Goal: Task Accomplishment & Management: Use online tool/utility

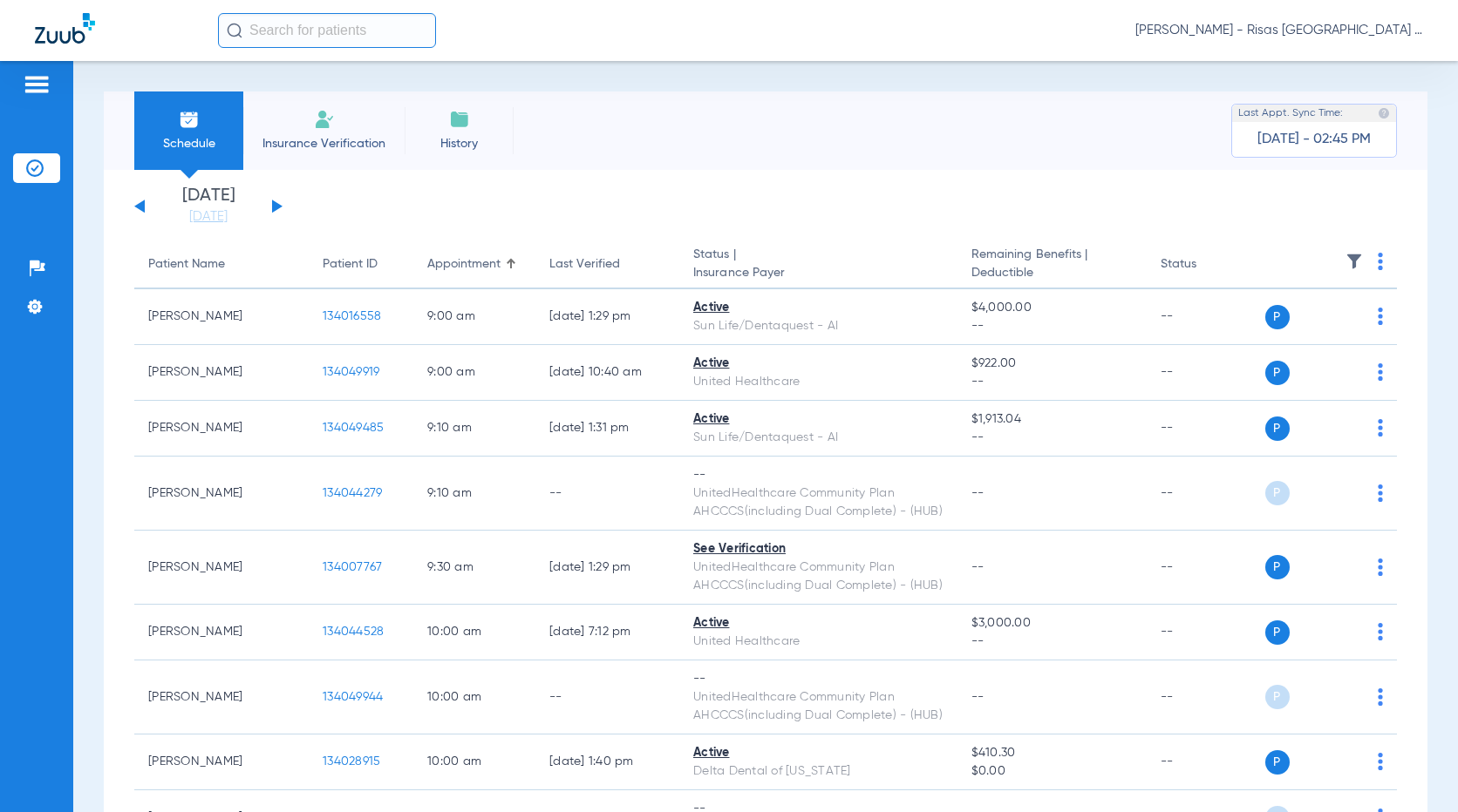
click at [279, 202] on div "[DATE] [DATE] [DATE] [DATE] [DATE] [DATE] [DATE] [DATE] [DATE] [DATE] [DATE] [D…" at bounding box center [208, 206] width 148 height 38
click at [280, 206] on button at bounding box center [278, 206] width 11 height 13
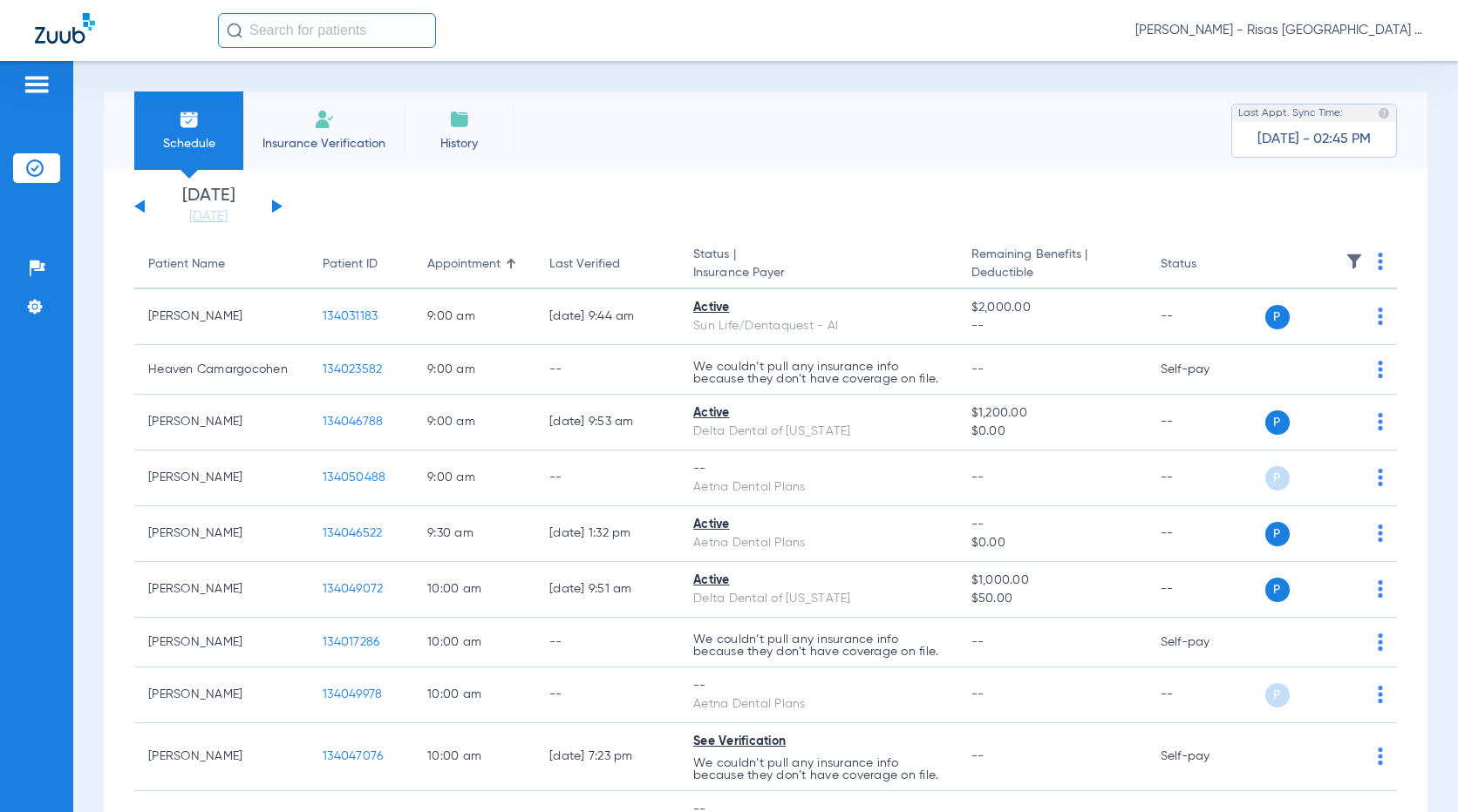
click at [1377, 266] on img at bounding box center [1380, 261] width 5 height 17
click at [777, 202] on div at bounding box center [729, 406] width 1458 height 812
click at [280, 205] on div "[DATE] [DATE] [DATE] [DATE] [DATE] [DATE] [DATE] [DATE] [DATE] [DATE] [DATE] [D…" at bounding box center [208, 206] width 148 height 38
click at [273, 208] on button at bounding box center [278, 206] width 11 height 13
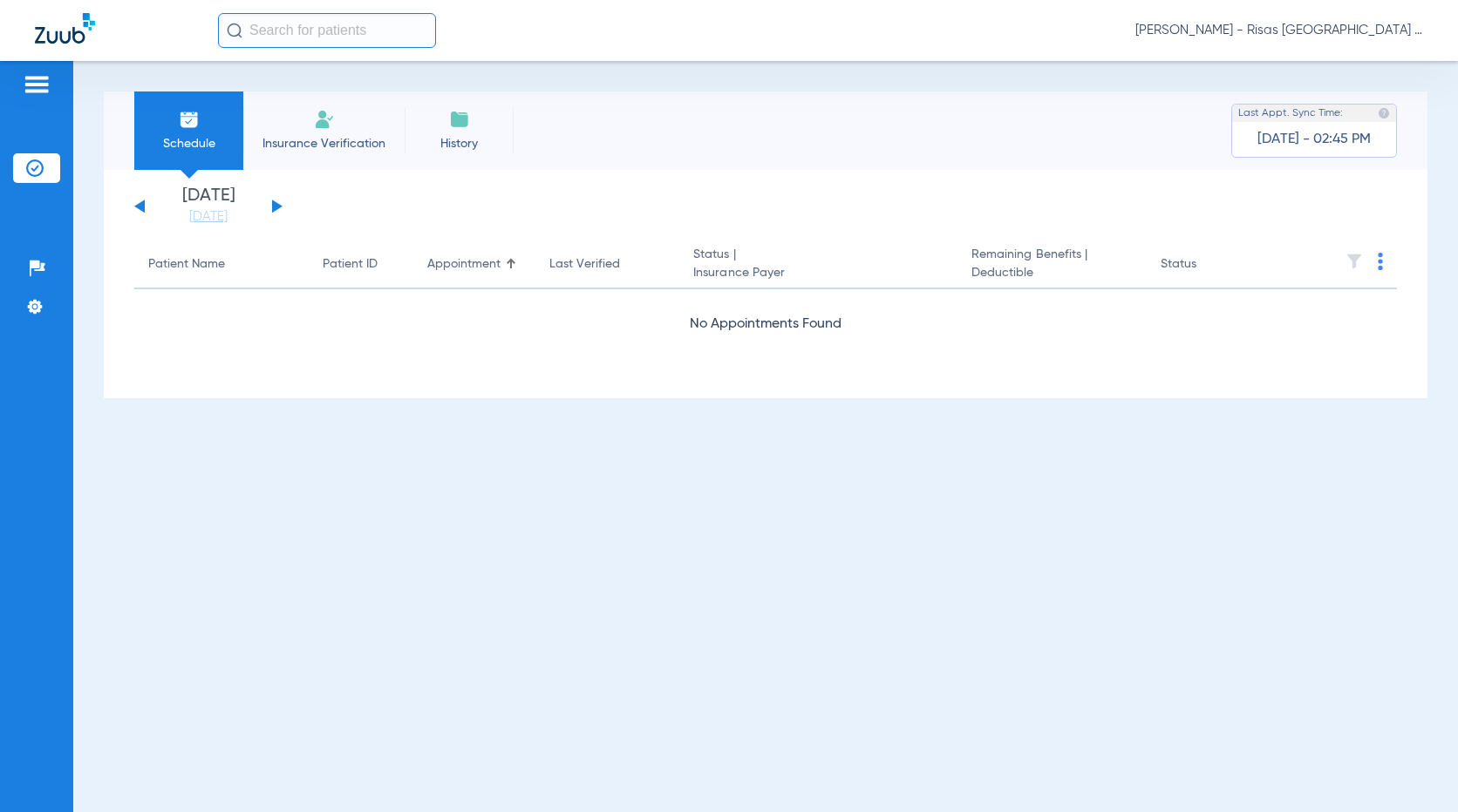
click at [273, 208] on button at bounding box center [278, 206] width 11 height 13
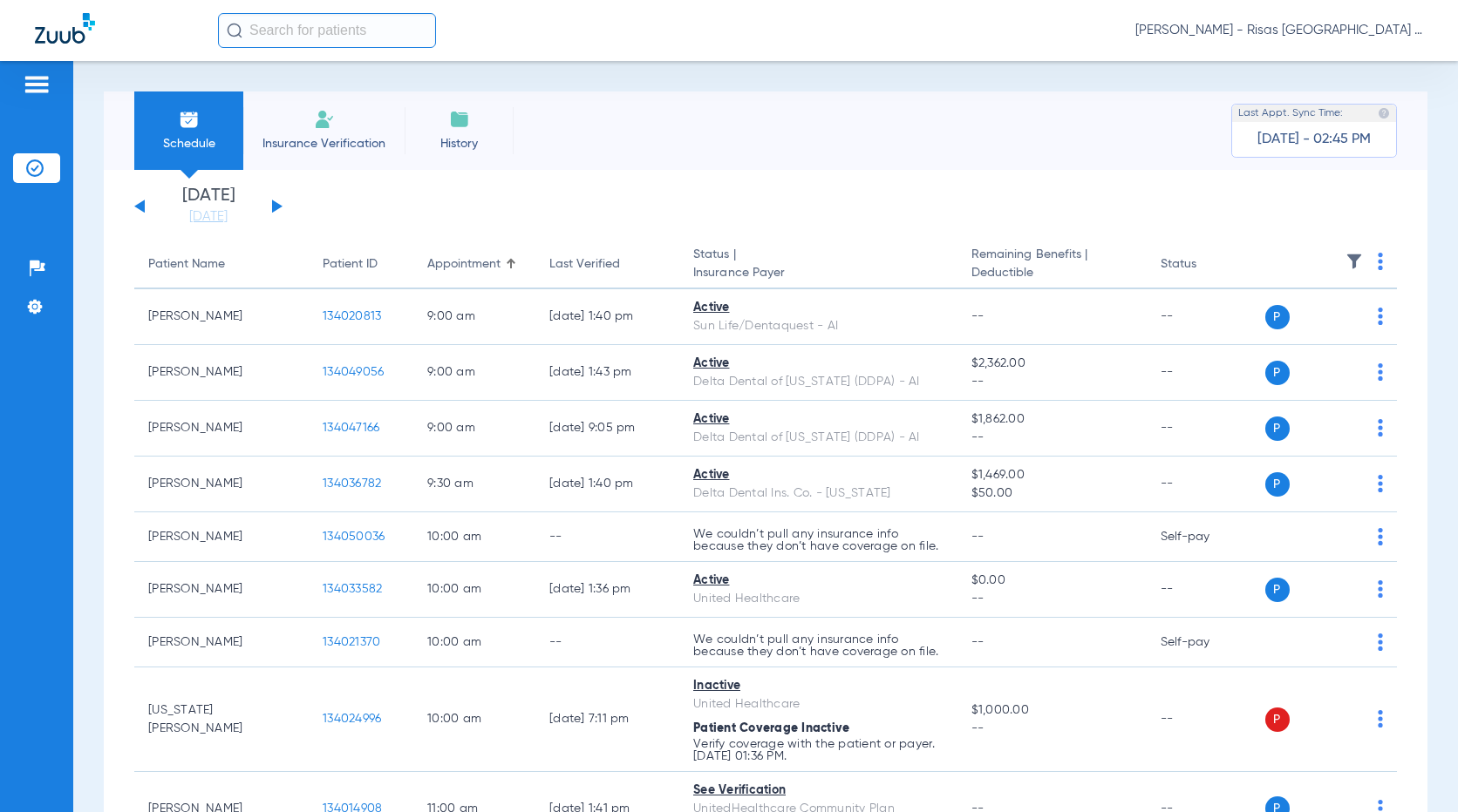
click at [142, 210] on button at bounding box center [140, 206] width 11 height 13
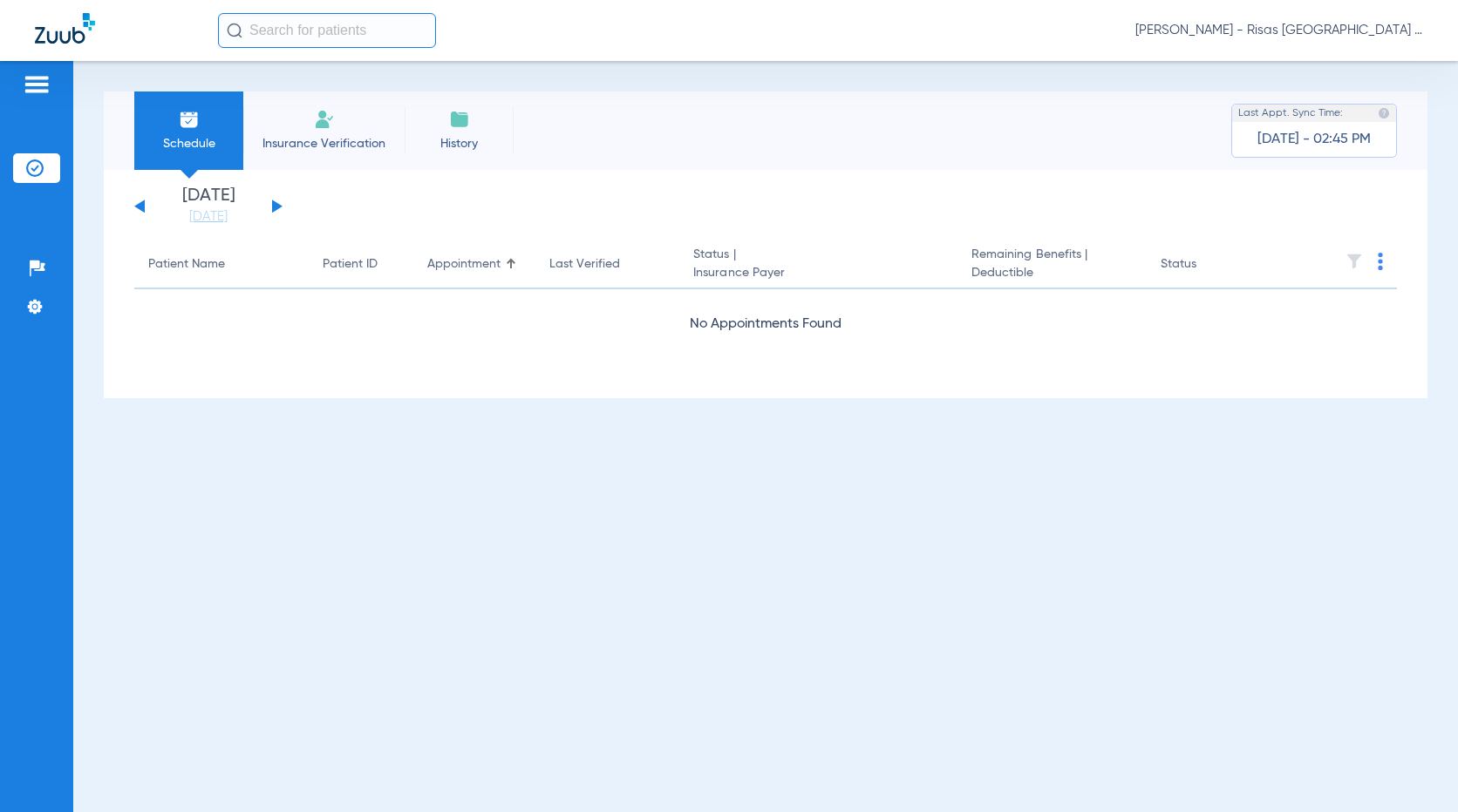
click at [142, 210] on button at bounding box center [140, 206] width 11 height 13
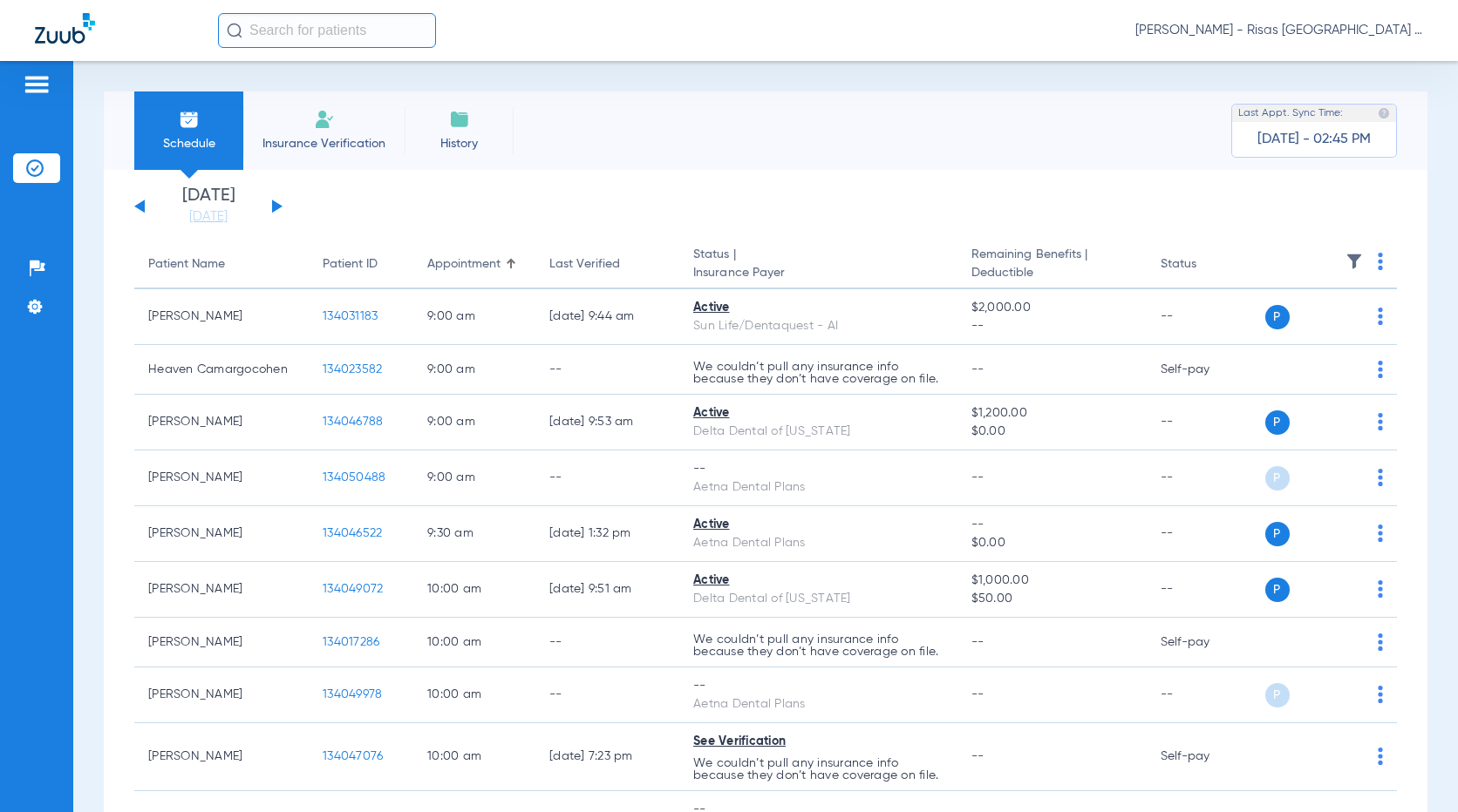
click at [332, 133] on li "Insurance Verification" at bounding box center [324, 131] width 161 height 79
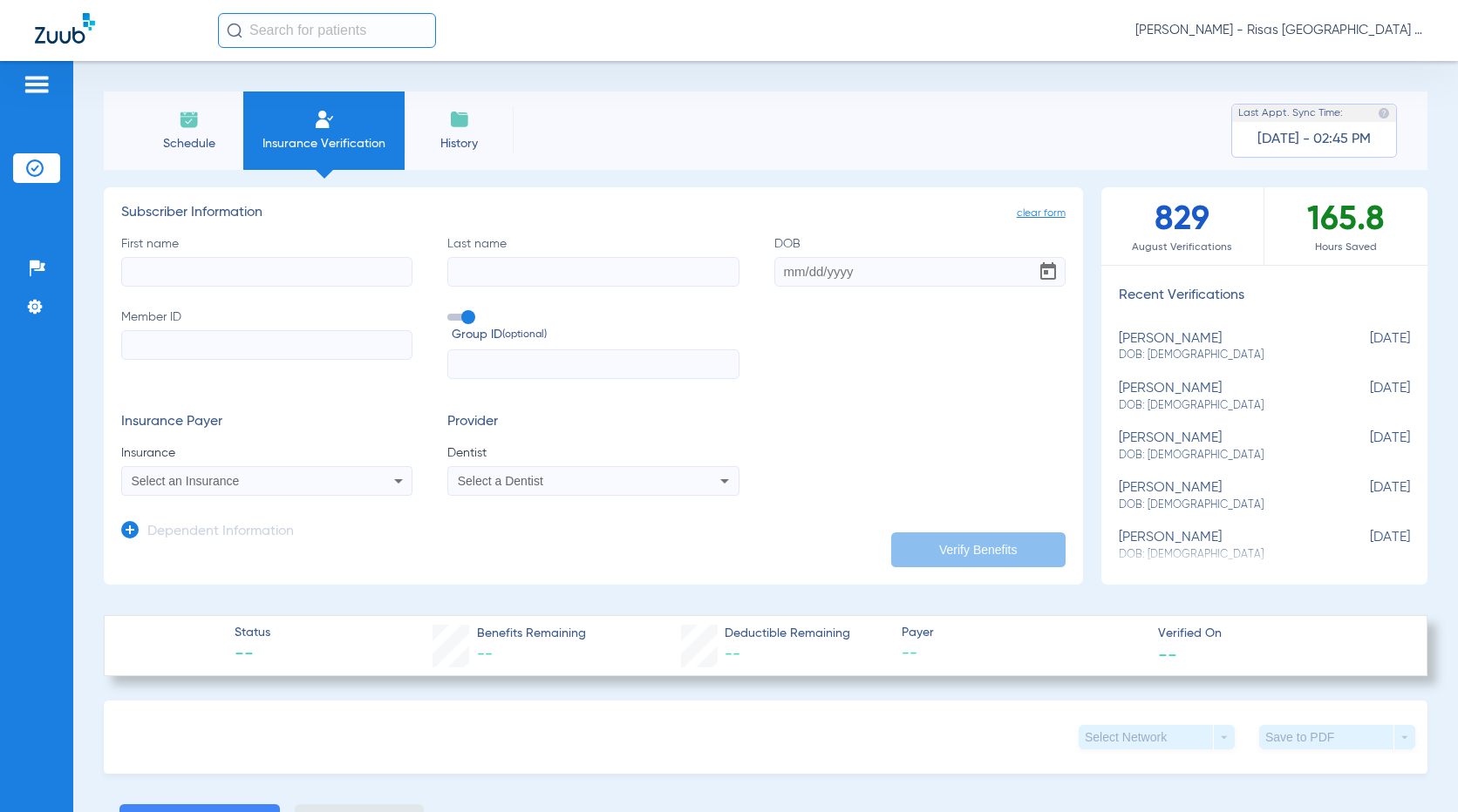
click at [212, 267] on input "First name" at bounding box center [266, 271] width 291 height 30
click at [487, 251] on label "Last name" at bounding box center [592, 261] width 291 height 51
click at [487, 257] on input "Last name" at bounding box center [592, 271] width 291 height 30
click at [244, 277] on input "First name Required" at bounding box center [266, 271] width 291 height 30
type input "[DEMOGRAPHIC_DATA]"
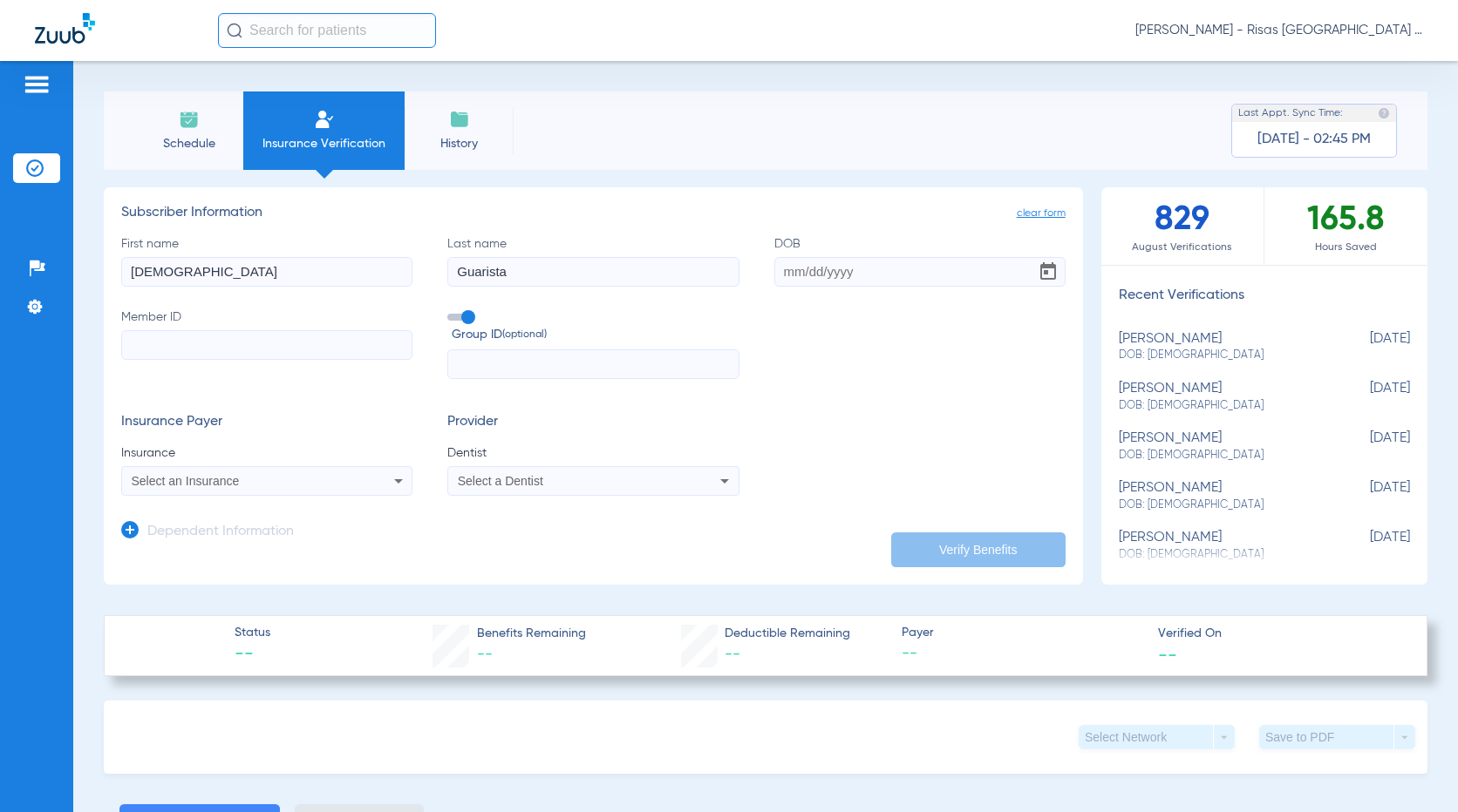
type input "Guarista"
type input "[DATE]"
click at [162, 338] on input "Member ID" at bounding box center [266, 345] width 291 height 30
type input "W294710760"
click at [514, 365] on input "text" at bounding box center [592, 363] width 291 height 30
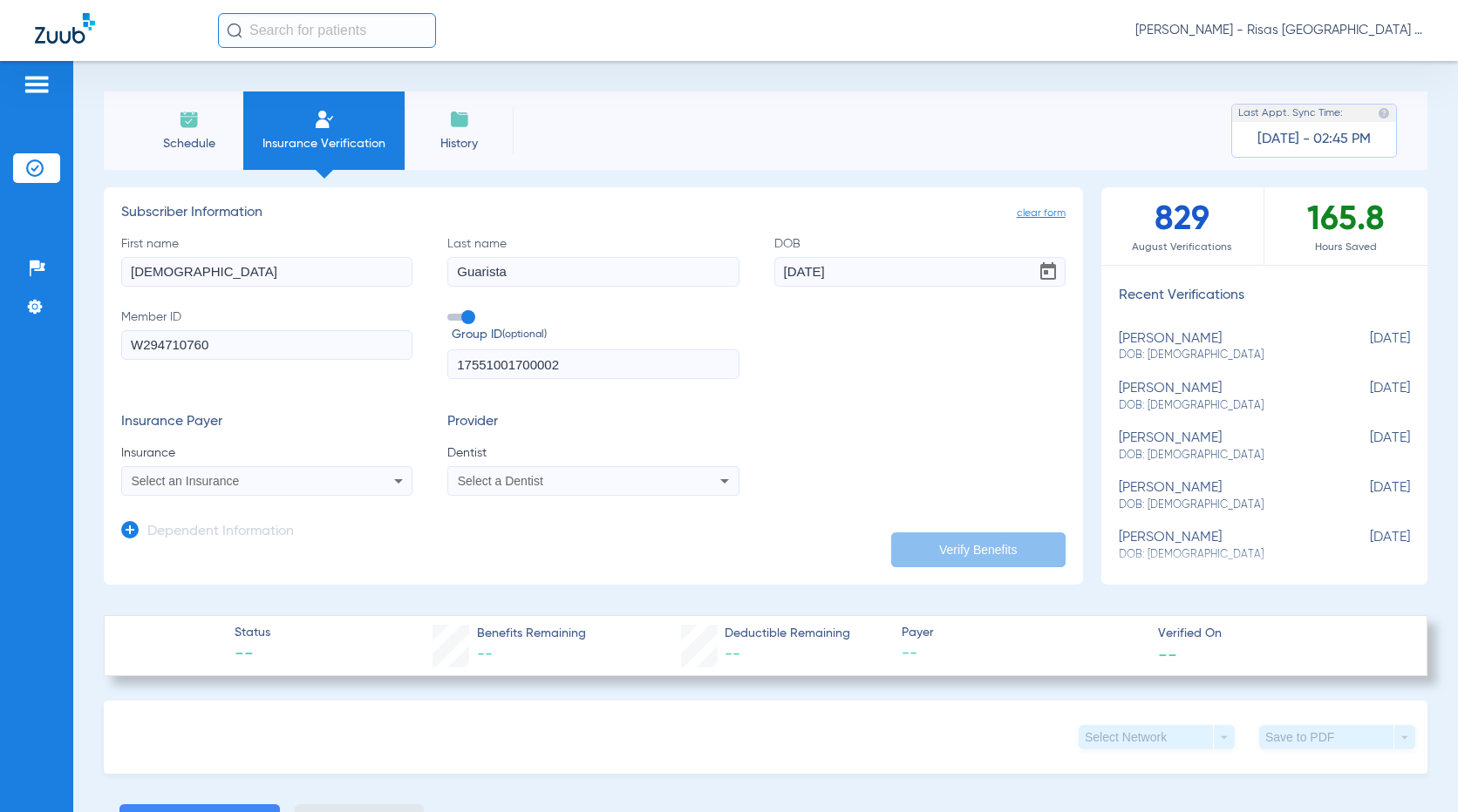
type input "17551001700002"
click at [308, 486] on div "Select an Insurance" at bounding box center [240, 482] width 217 height 13
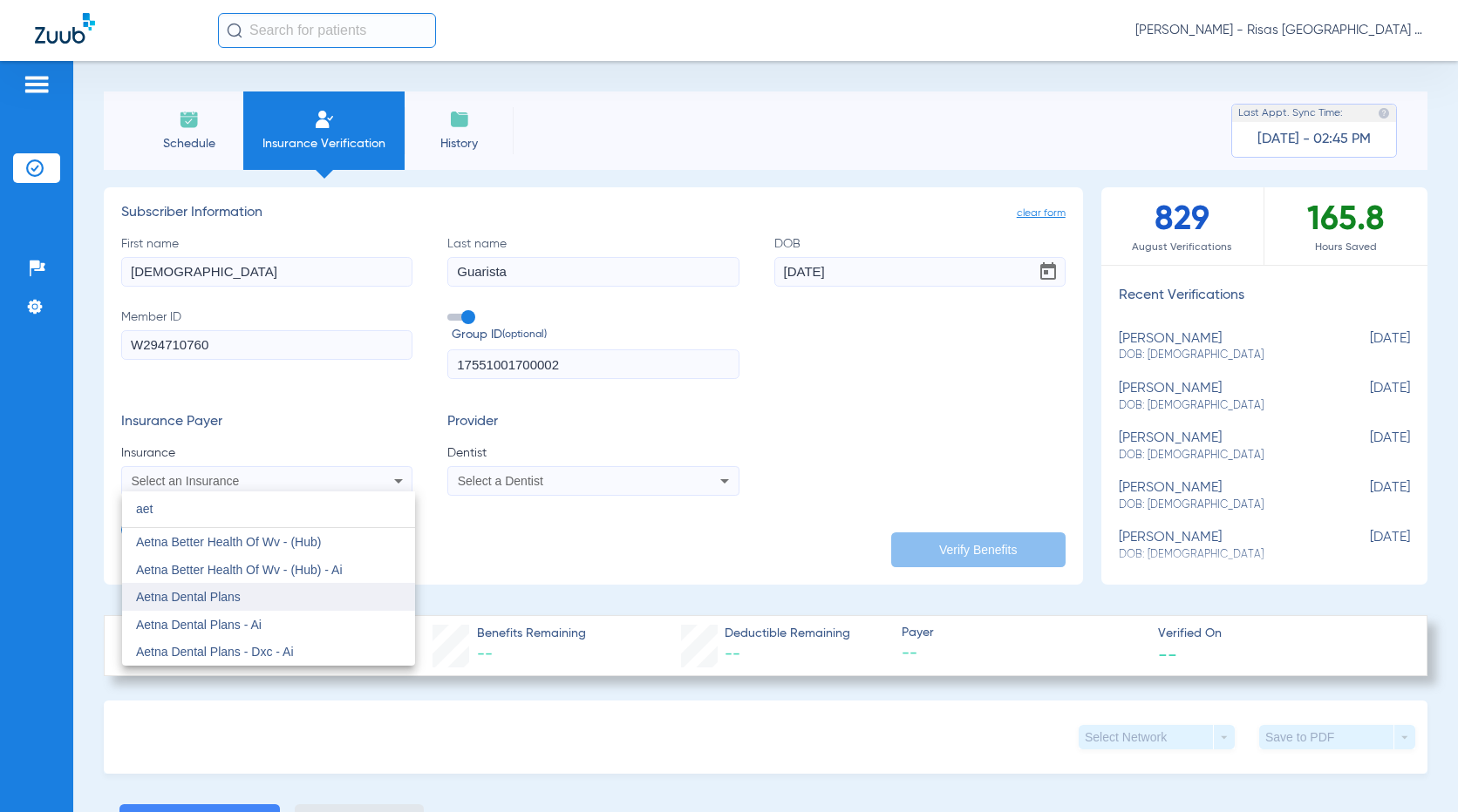
type input "aet"
click at [261, 592] on mat-option "Aetna Dental Plans" at bounding box center [268, 596] width 293 height 28
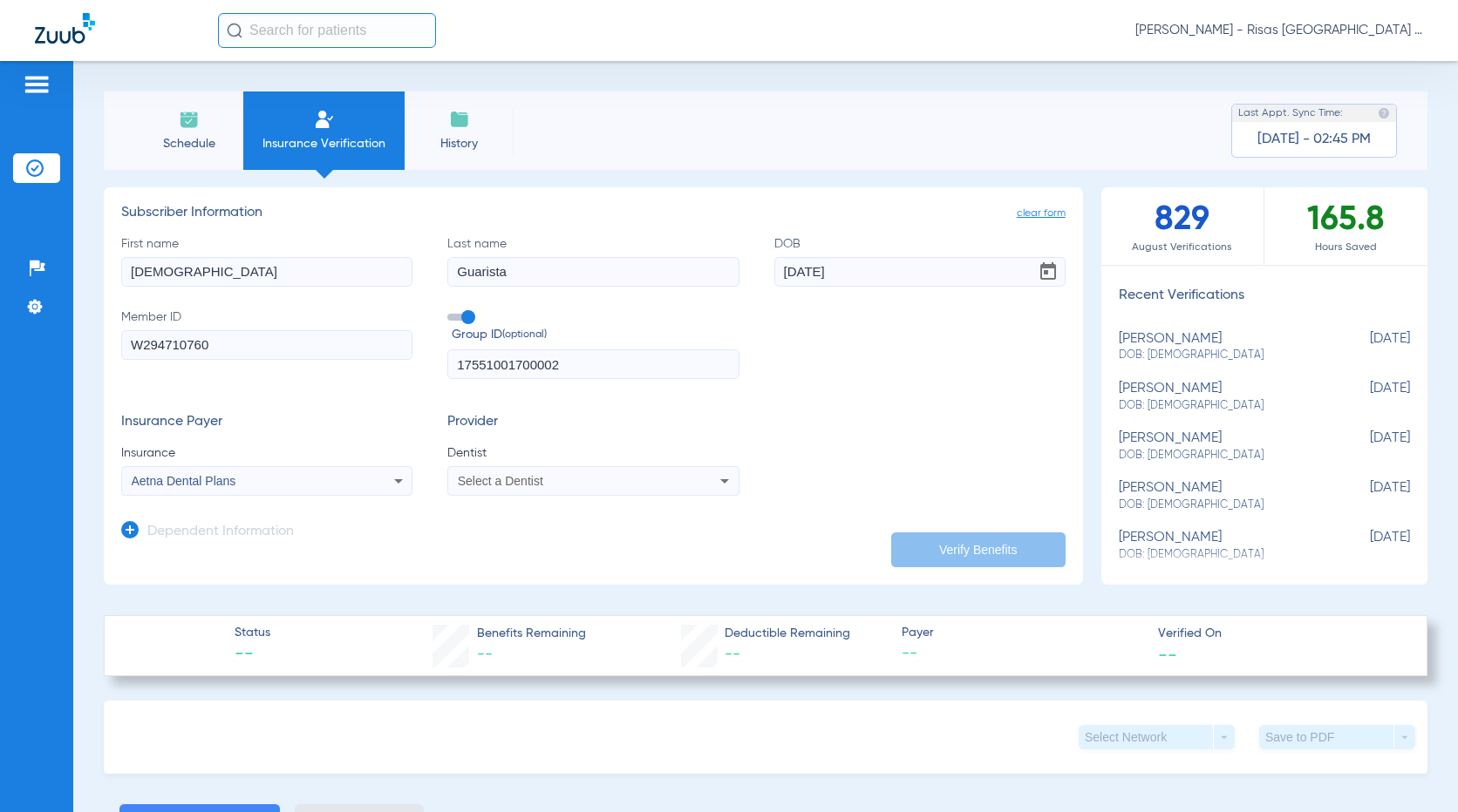
click at [518, 479] on span "Select a Dentist" at bounding box center [500, 482] width 85 height 14
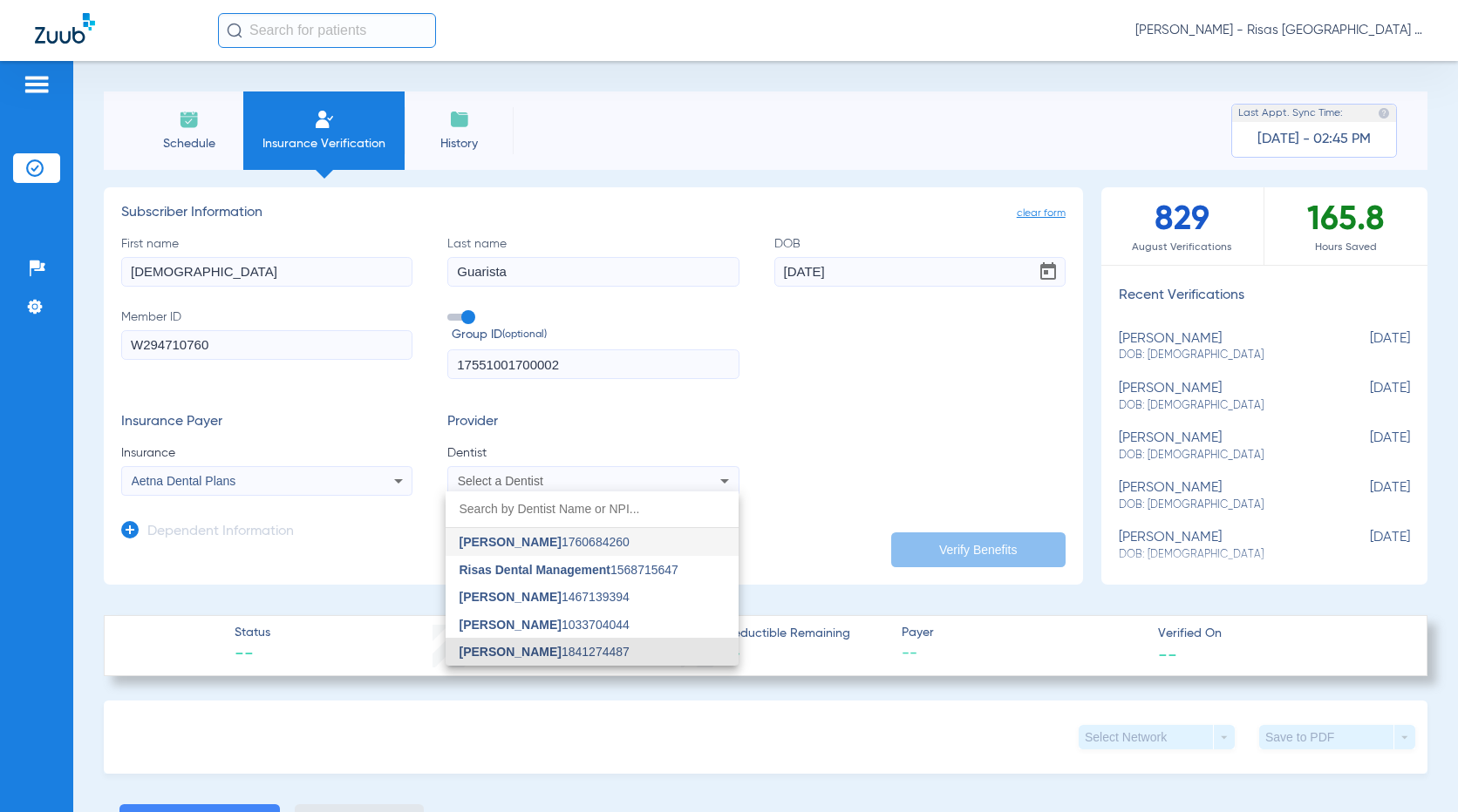
click at [562, 645] on span "[PERSON_NAME] 1841274487" at bounding box center [545, 652] width 170 height 13
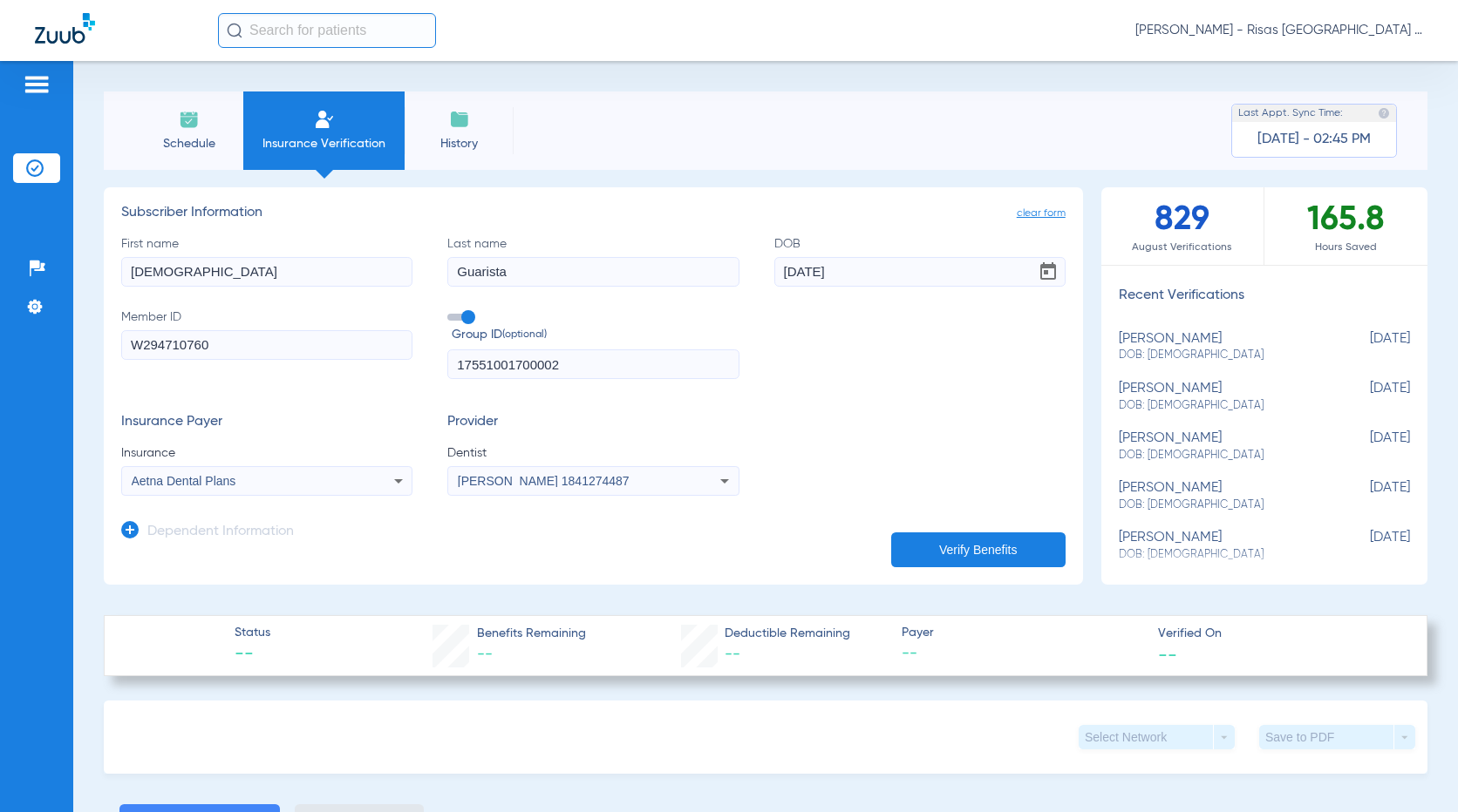
click at [969, 556] on button "Verify Benefits" at bounding box center [978, 550] width 175 height 35
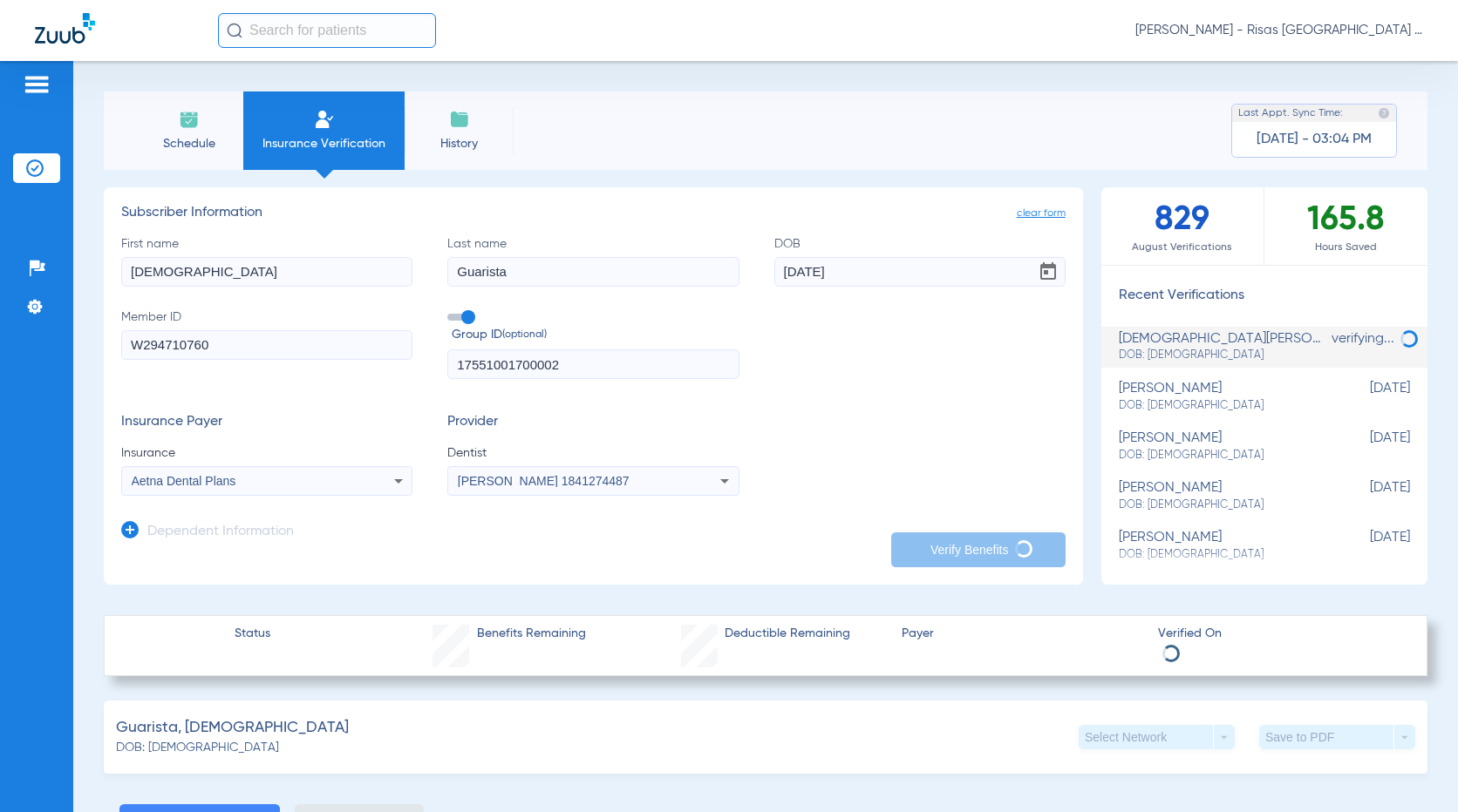
click at [203, 121] on li "Schedule" at bounding box center [189, 131] width 109 height 79
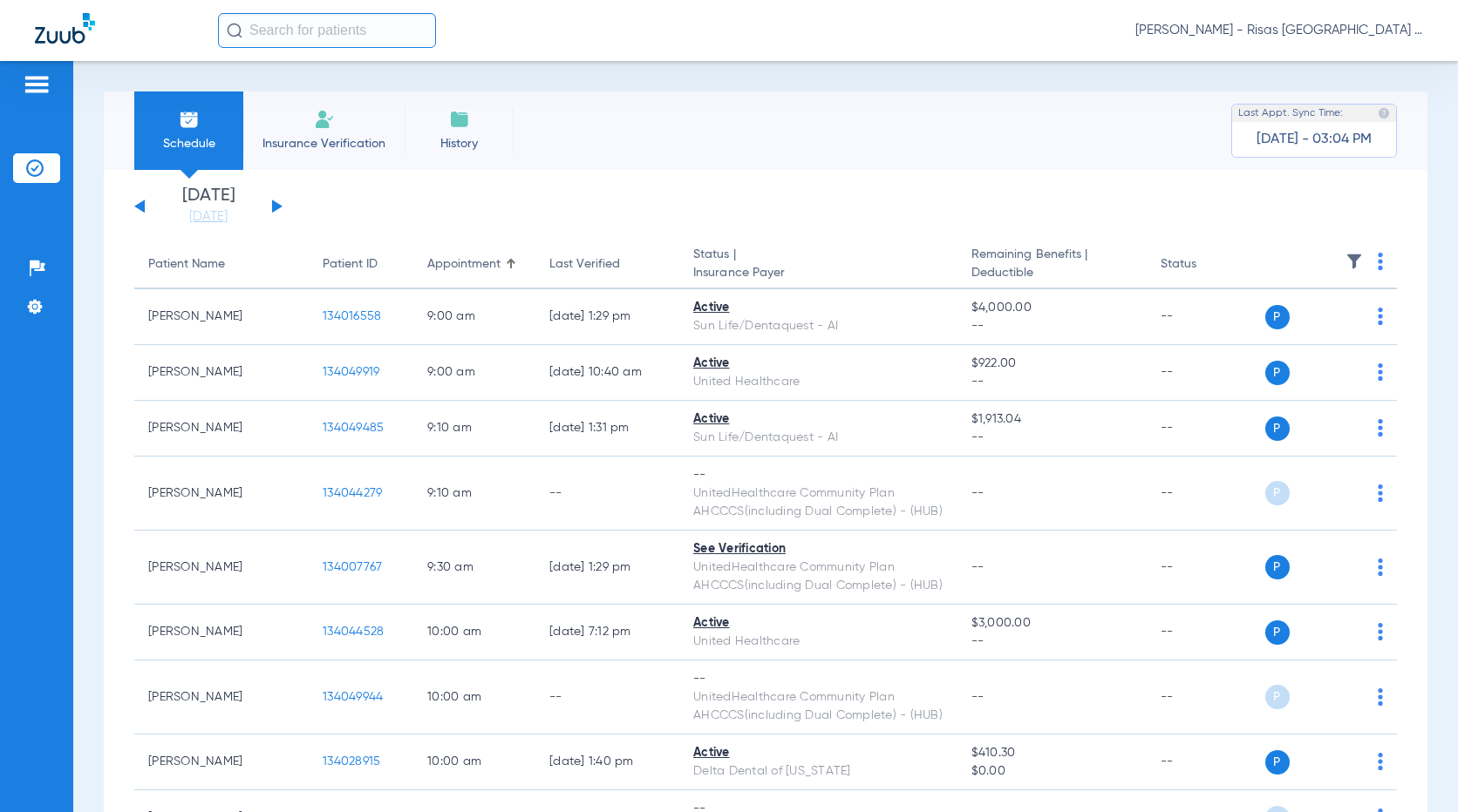
click at [1377, 269] on img at bounding box center [1380, 261] width 5 height 17
click at [1263, 567] on div at bounding box center [729, 406] width 1458 height 812
click at [331, 117] on img at bounding box center [323, 119] width 21 height 21
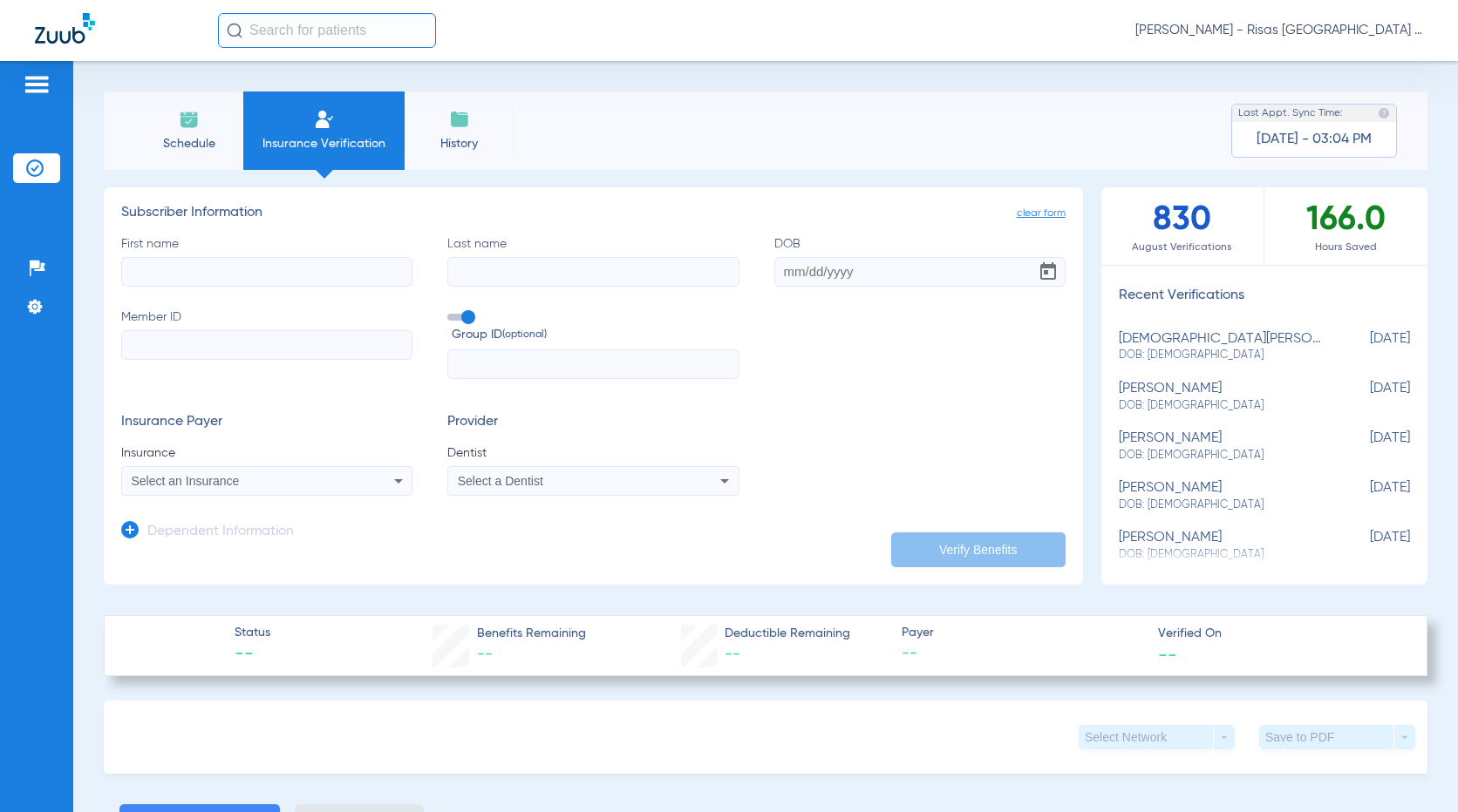
click at [198, 140] on span "Schedule" at bounding box center [189, 143] width 82 height 17
